Goal: Check status: Check status

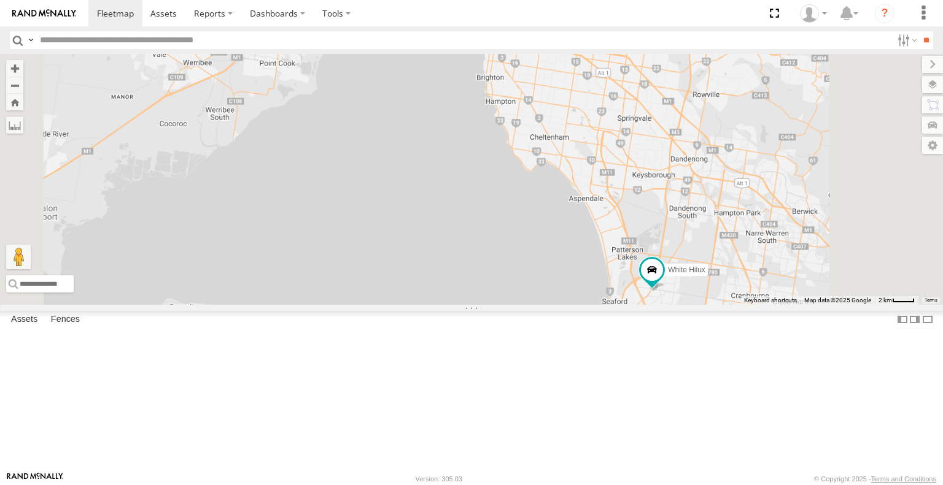
drag, startPoint x: 841, startPoint y: 428, endPoint x: 819, endPoint y: 384, distance: 49.4
click at [819, 304] on div "White Hilux Cleaner Wagon #1" at bounding box center [471, 179] width 943 height 250
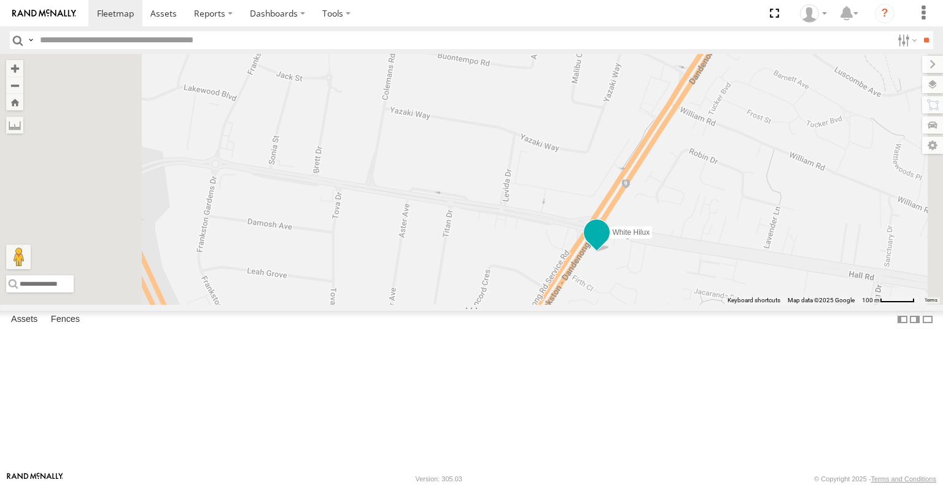
click at [608, 244] on span at bounding box center [596, 233] width 22 height 22
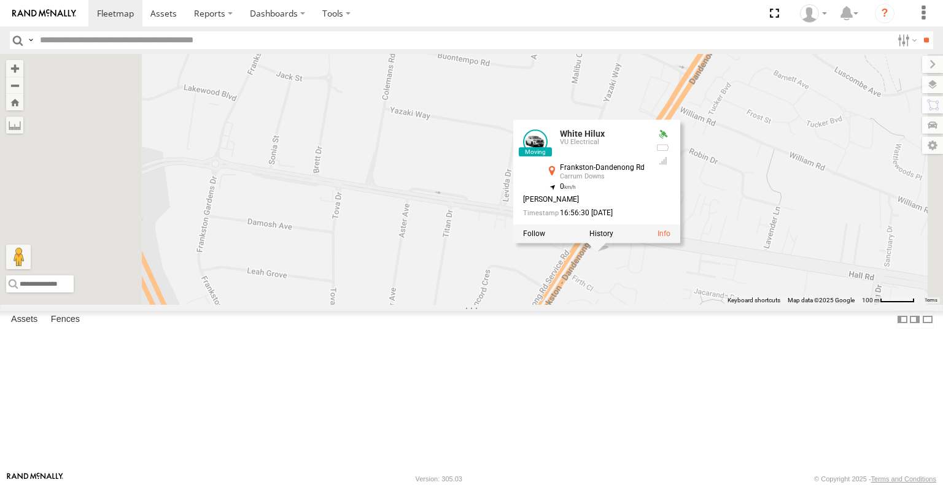
click at [761, 304] on div "White Hilux Cleaner Wagon #1 White Hilux VU Electrical Frankston-Dandenong Rd C…" at bounding box center [471, 179] width 943 height 250
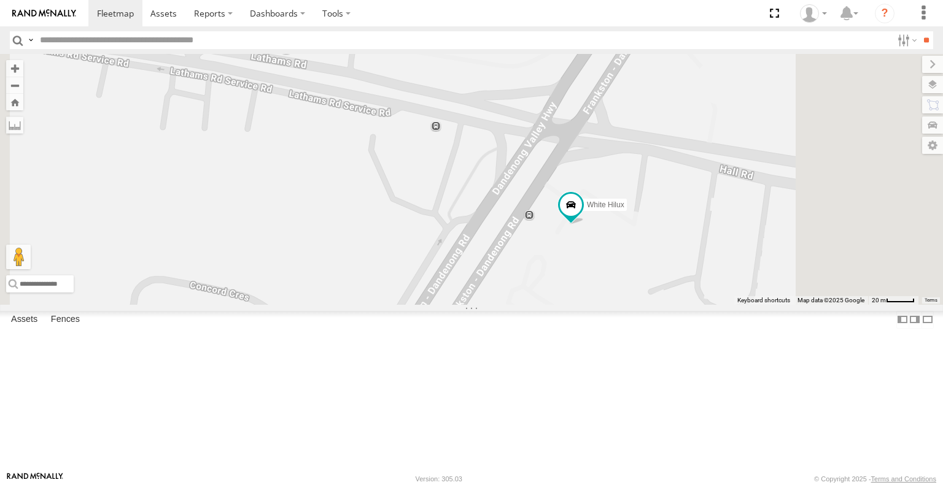
drag, startPoint x: 736, startPoint y: 297, endPoint x: 741, endPoint y: 349, distance: 52.4
click at [741, 304] on div "White Hilux Cleaner Wagon #1" at bounding box center [471, 179] width 943 height 250
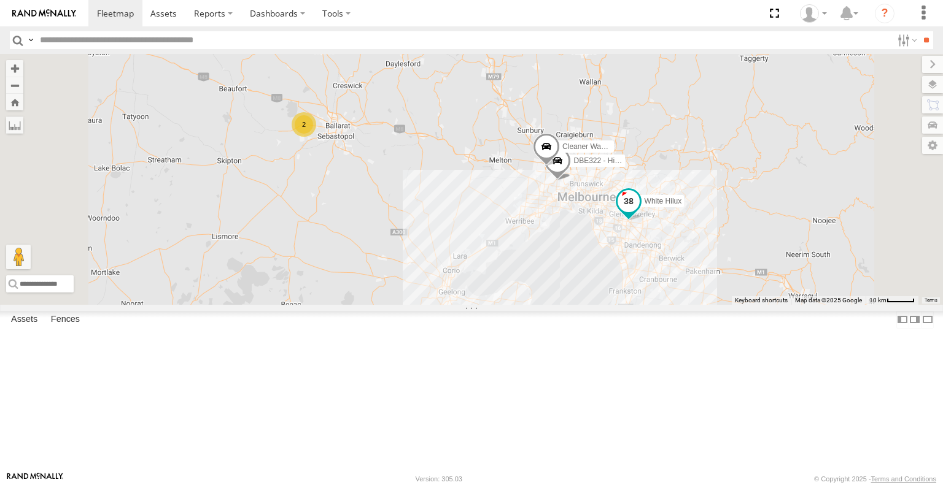
click at [639, 213] on span at bounding box center [628, 202] width 22 height 22
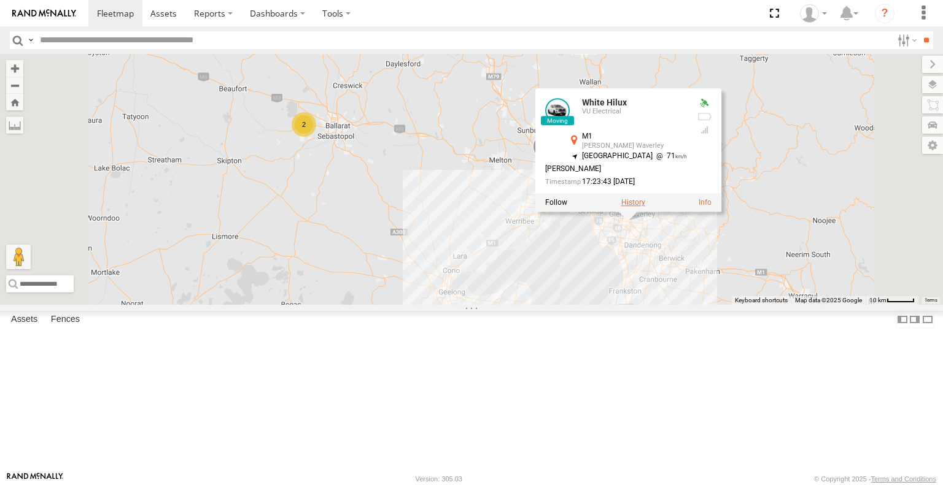
click at [645, 207] on label at bounding box center [633, 203] width 24 height 9
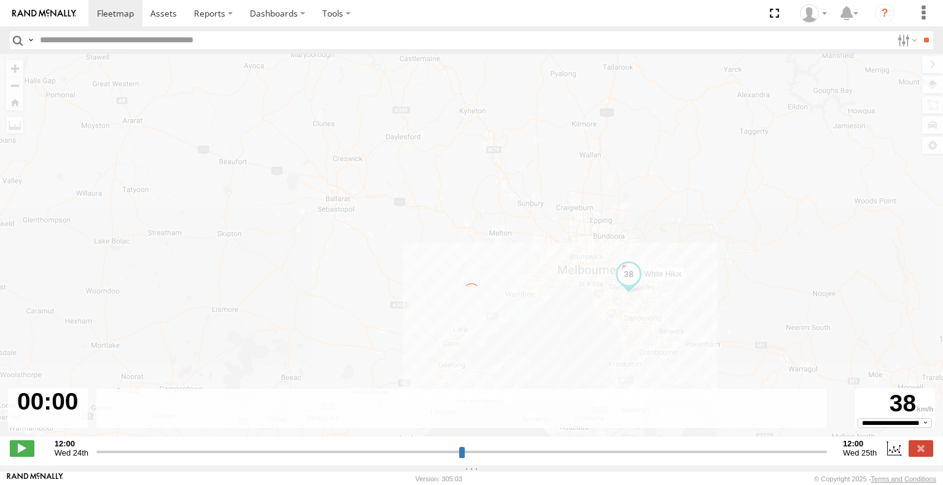
type input "**********"
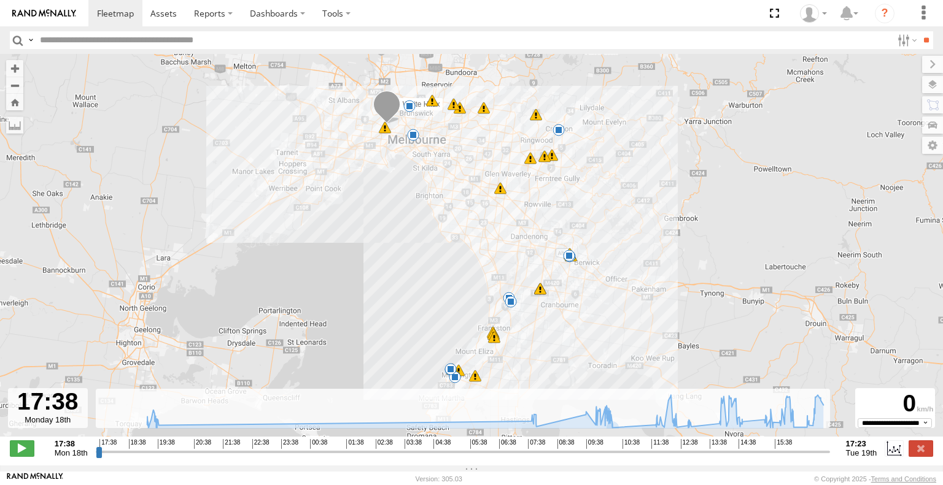
drag, startPoint x: 552, startPoint y: 322, endPoint x: 584, endPoint y: 260, distance: 69.7
click at [588, 253] on div "White Hilux 19:43 Mon 08:01 Tue 09:55 Tue 10:03 Tue 10:33 Tue 12:28 Tue 12:31 T…" at bounding box center [471, 252] width 943 height 396
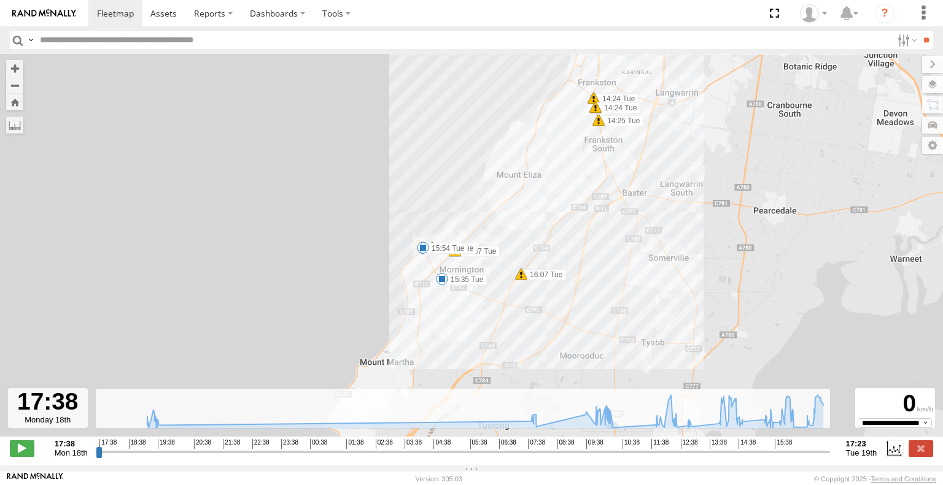
click at [444, 279] on span at bounding box center [442, 279] width 12 height 12
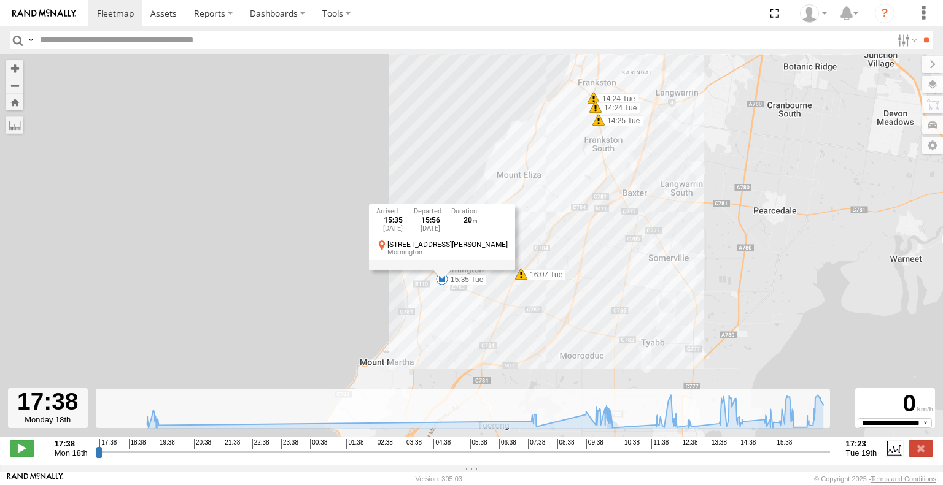
click at [417, 287] on div "White Hilux 19:43 Mon 08:01 Tue 09:55 Tue 10:03 Tue 10:33 Tue 12:28 Tue 12:31 T…" at bounding box center [471, 252] width 943 height 396
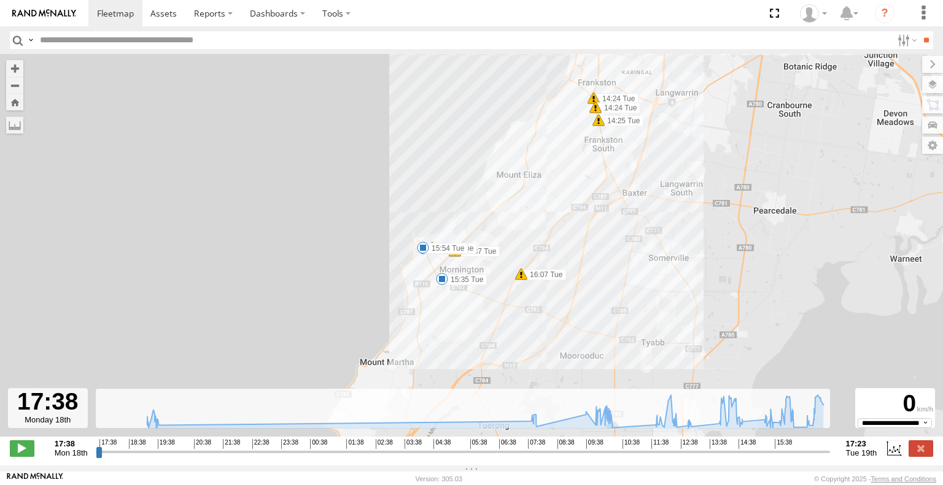
click at [425, 254] on span at bounding box center [423, 248] width 12 height 12
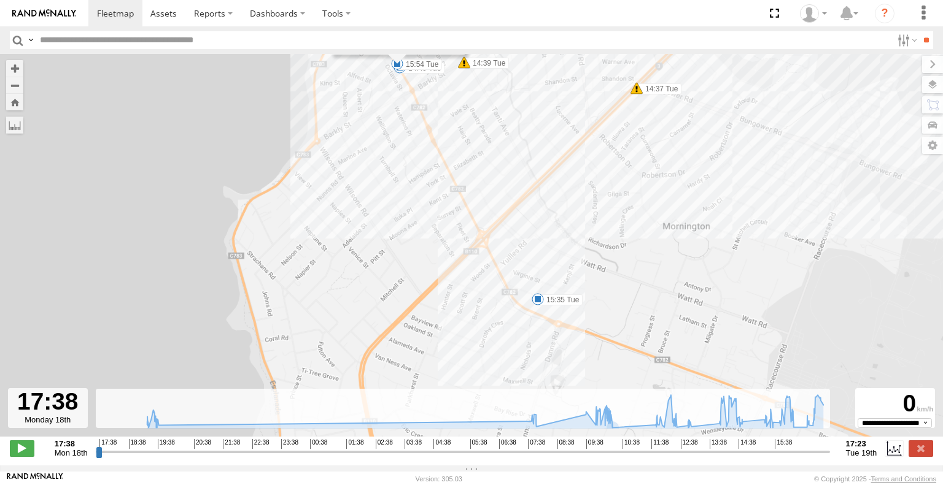
click at [459, 264] on div "White Hilux 19:43 Mon 08:01 Tue 09:55 Tue 10:03 Tue 10:33 Tue 12:28 Tue 12:31 T…" at bounding box center [471, 252] width 943 height 396
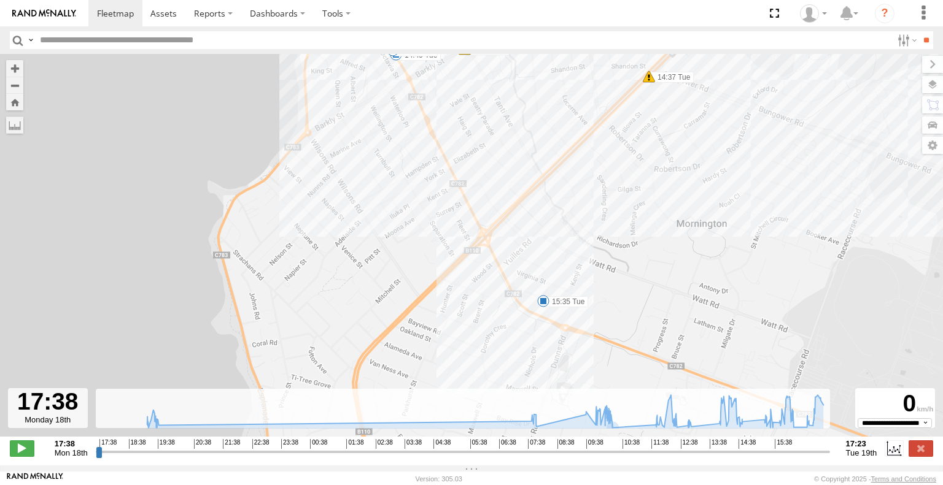
click at [546, 306] on span at bounding box center [543, 301] width 12 height 12
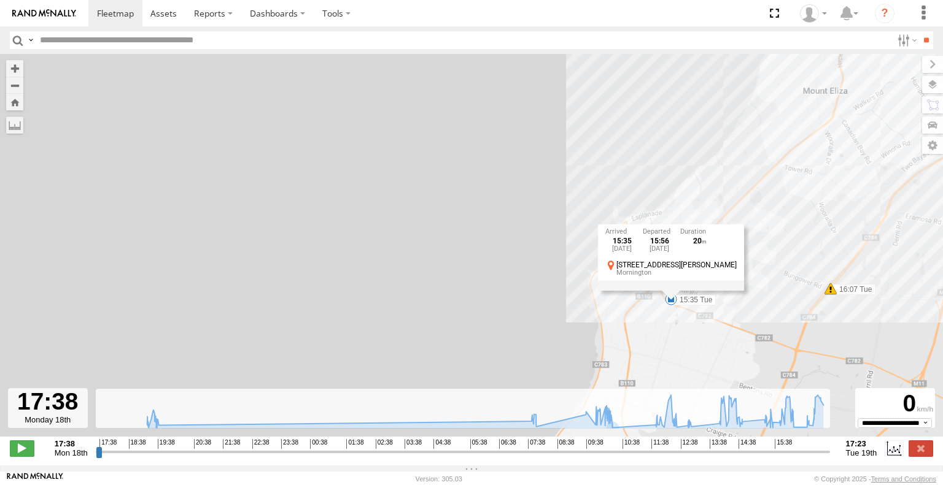
drag, startPoint x: 830, startPoint y: 317, endPoint x: 711, endPoint y: 328, distance: 120.2
click at [711, 328] on div "White Hilux 19:43 Mon 08:01 Tue 09:55 Tue 10:03 Tue 10:33 Tue 12:28 Tue 12:31 T…" at bounding box center [471, 252] width 943 height 396
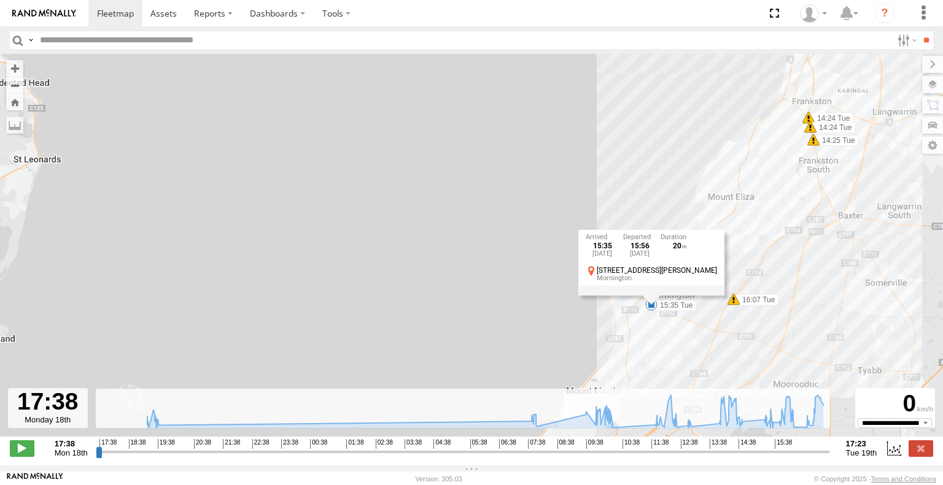
drag, startPoint x: 799, startPoint y: 269, endPoint x: 684, endPoint y: 320, distance: 125.3
click at [685, 328] on div "White Hilux 19:43 Mon 08:01 Tue 09:55 Tue 10:03 Tue 10:33 Tue 12:28 Tue 12:31 T…" at bounding box center [471, 252] width 943 height 396
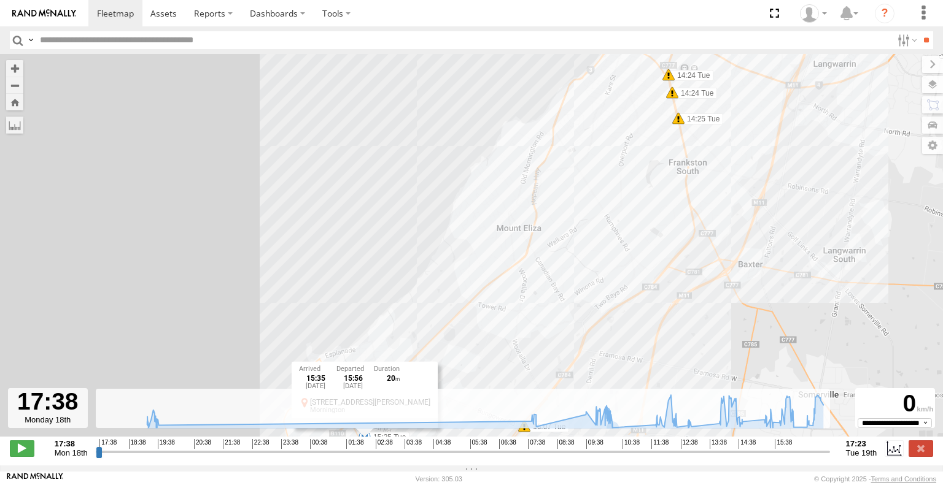
drag, startPoint x: 626, startPoint y: 282, endPoint x: 630, endPoint y: 237, distance: 45.0
click at [655, 184] on div "White Hilux 19:43 Mon 08:01 Tue 09:55 Tue 10:03 Tue 10:33 Tue 12:28 Tue 12:31 T…" at bounding box center [471, 252] width 943 height 396
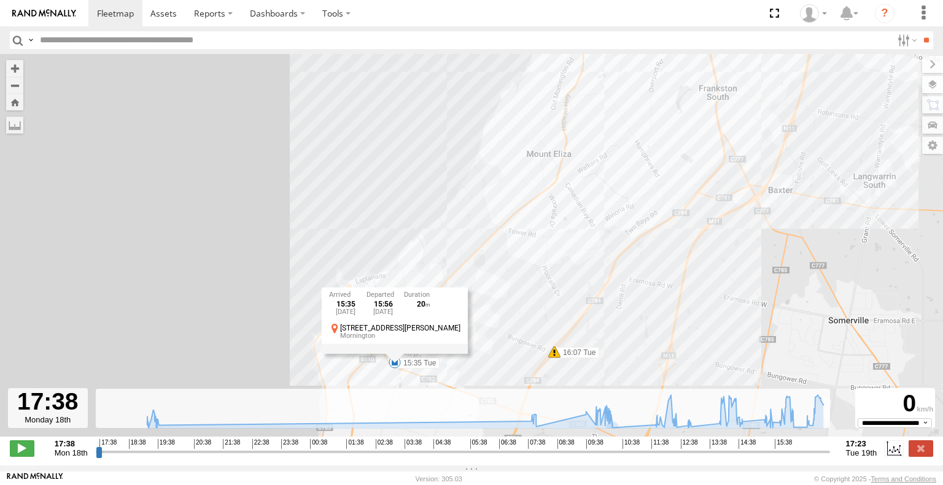
click at [623, 247] on div "White Hilux 19:43 Mon 08:01 Tue 09:55 Tue 10:03 Tue 10:33 Tue 12:28 Tue 12:31 T…" at bounding box center [471, 252] width 943 height 396
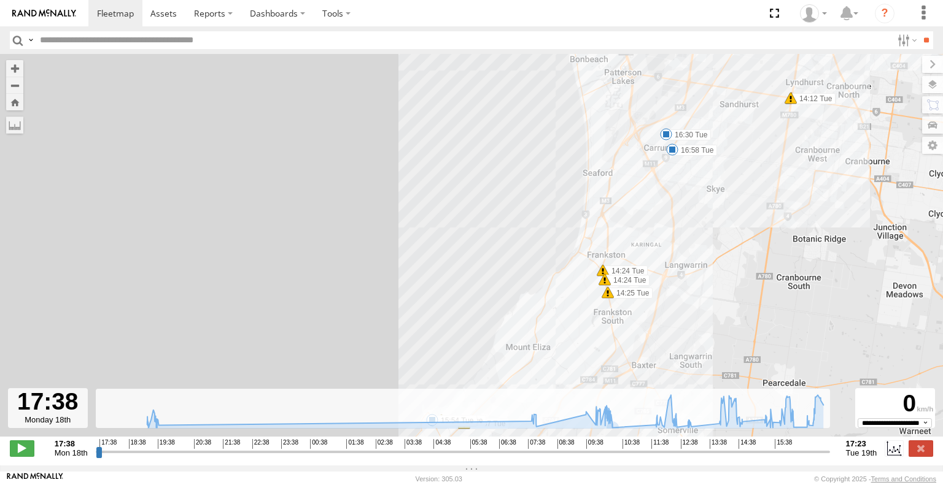
click at [665, 155] on div "White Hilux 19:43 Mon 08:01 Tue 09:55 Tue 10:03 Tue 10:33 Tue 12:28 Tue 12:31 T…" at bounding box center [471, 252] width 943 height 396
click at [671, 155] on span at bounding box center [672, 150] width 12 height 12
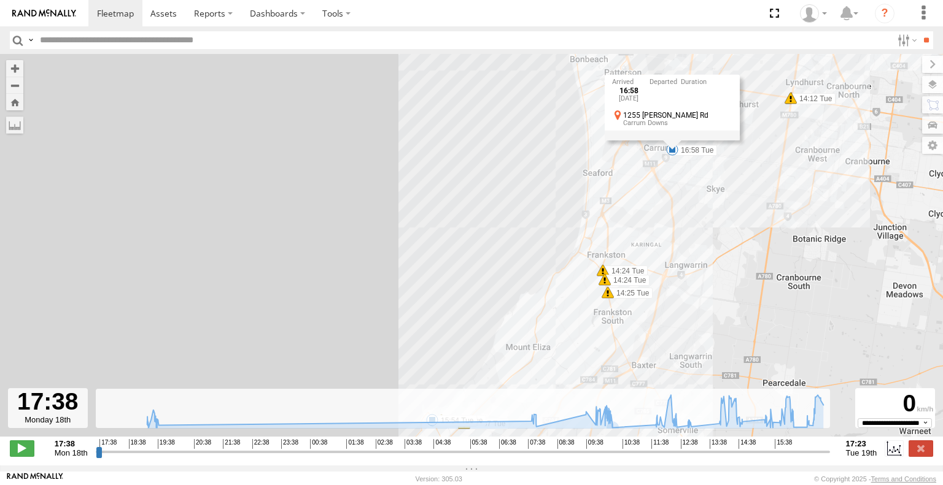
click at [641, 188] on div "White Hilux 19:43 Mon 08:01 Tue 09:55 Tue 10:03 Tue 10:33 Tue 12:28 Tue 12:31 T…" at bounding box center [471, 252] width 943 height 396
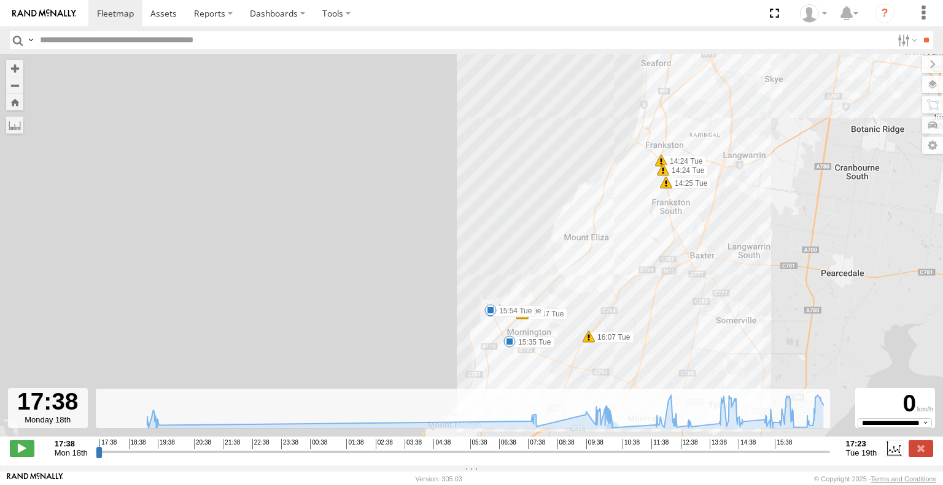
drag, startPoint x: 581, startPoint y: 311, endPoint x: 640, endPoint y: 195, distance: 130.9
click at [640, 195] on div "White Hilux 19:43 Mon 08:01 Tue 09:55 Tue 10:03 Tue 10:33 Tue 12:28 Tue 12:31 T…" at bounding box center [471, 252] width 943 height 396
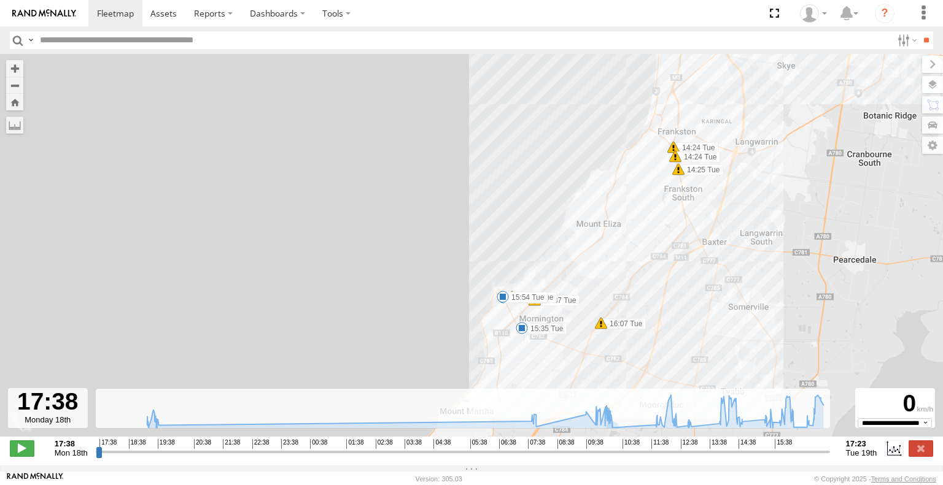
click at [504, 309] on div "White Hilux 19:43 Mon 08:01 Tue 09:55 Tue 10:03 Tue 10:33 Tue 12:28 Tue 12:31 T…" at bounding box center [471, 252] width 943 height 396
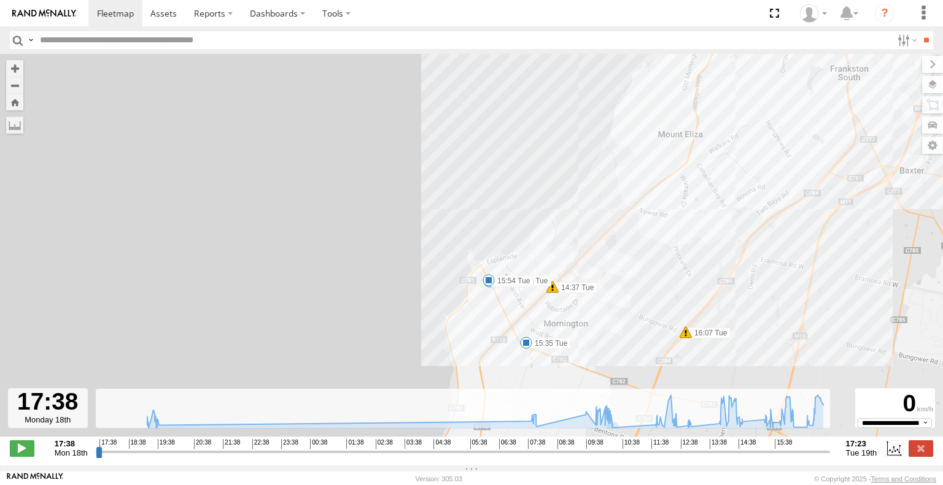
click at [488, 287] on span at bounding box center [488, 280] width 12 height 12
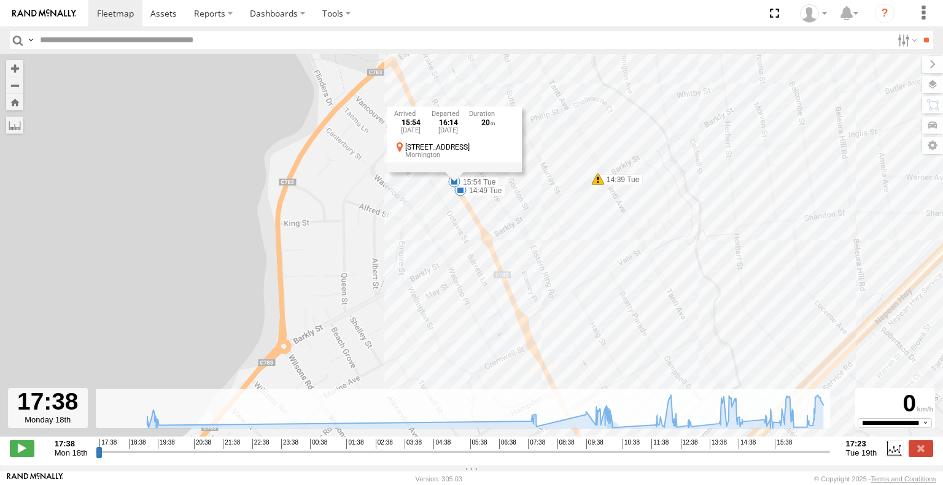
drag, startPoint x: 485, startPoint y: 227, endPoint x: 466, endPoint y: 206, distance: 28.7
click at [485, 226] on div "White Hilux 19:43 Mon 08:01 Tue 09:55 Tue 10:03 Tue 10:33 Tue 12:28 Tue 12:31 T…" at bounding box center [471, 252] width 943 height 396
click at [460, 196] on span at bounding box center [460, 190] width 12 height 12
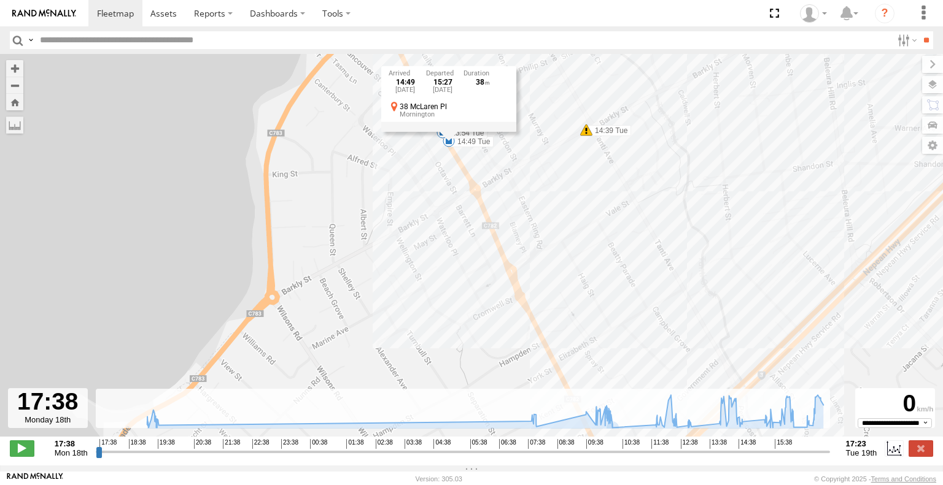
drag, startPoint x: 544, startPoint y: 318, endPoint x: 523, endPoint y: 253, distance: 67.7
click at [534, 274] on div "White Hilux 19:43 Mon 08:01 Tue 09:55 Tue 10:03 Tue 10:33 Tue 12:28 Tue 12:31 T…" at bounding box center [471, 252] width 943 height 396
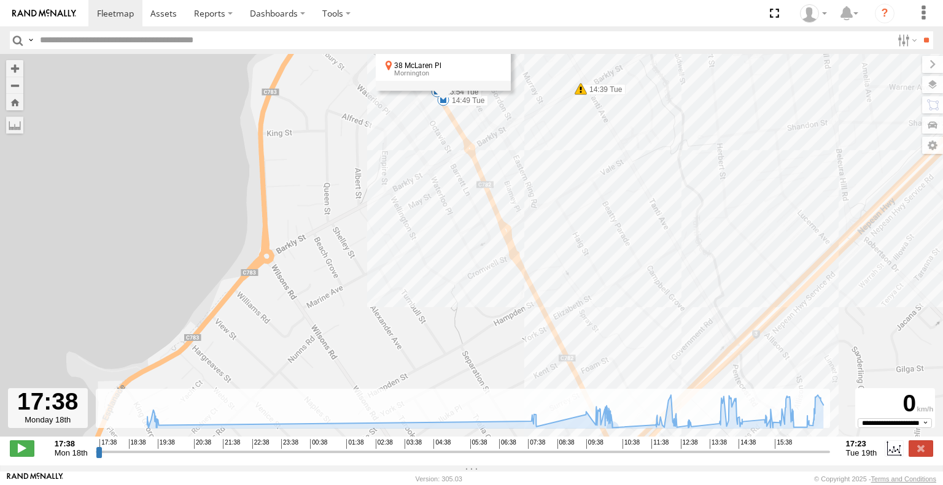
drag, startPoint x: 539, startPoint y: 282, endPoint x: 496, endPoint y: 180, distance: 110.0
click at [492, 171] on div "White Hilux 19:43 Mon 08:01 Tue 09:55 Tue 10:03 Tue 10:33 Tue 12:28 Tue 12:31 T…" at bounding box center [471, 252] width 943 height 396
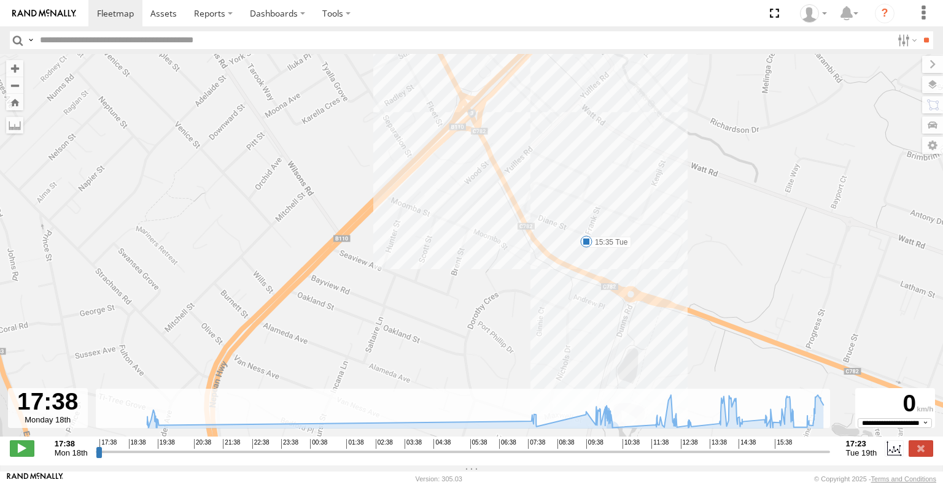
click at [579, 245] on div "White Hilux 19:43 Mon 08:01 Tue 09:55 Tue 10:03 Tue 10:33 Tue 12:28 Tue 12:31 T…" at bounding box center [471, 252] width 943 height 396
click at [588, 245] on span at bounding box center [586, 242] width 12 height 12
click at [490, 285] on div "White Hilux 19:43 Mon 08:01 Tue 09:55 Tue 10:03 Tue 10:33 Tue 12:28 Tue 12:31 T…" at bounding box center [471, 252] width 943 height 396
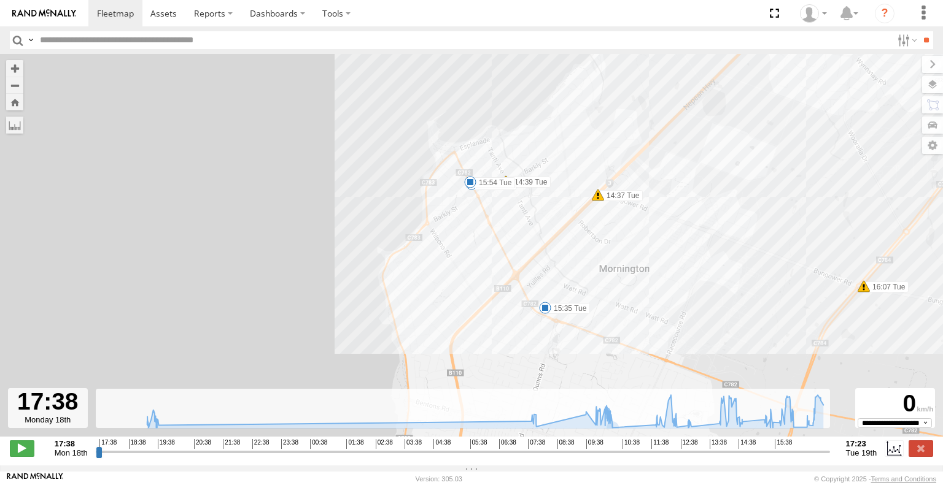
drag, startPoint x: 509, startPoint y: 249, endPoint x: 530, endPoint y: 276, distance: 34.0
click at [530, 276] on div "White Hilux 19:43 Mon 08:01 Tue 09:55 Tue 10:03 Tue 10:33 Tue 12:28 Tue 12:31 T…" at bounding box center [471, 252] width 943 height 396
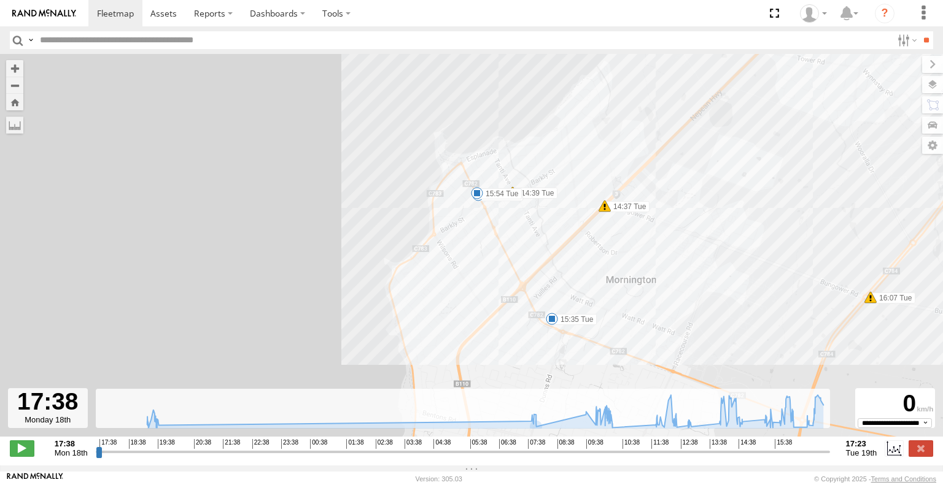
click at [533, 173] on div "White Hilux 19:43 Mon 08:01 Tue 09:55 Tue 10:03 Tue 10:33 Tue 12:28 Tue 12:31 T…" at bounding box center [471, 252] width 943 height 396
